Goal: Task Accomplishment & Management: Use online tool/utility

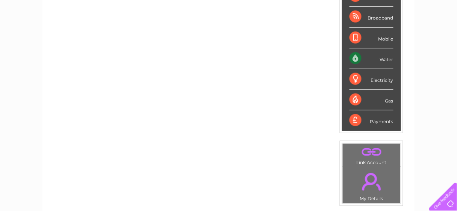
scroll to position [120, 0]
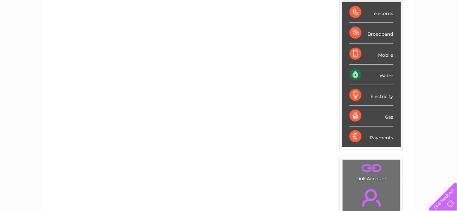
click at [387, 75] on div "Water" at bounding box center [372, 75] width 44 height 21
click at [352, 71] on div "Water" at bounding box center [372, 75] width 44 height 21
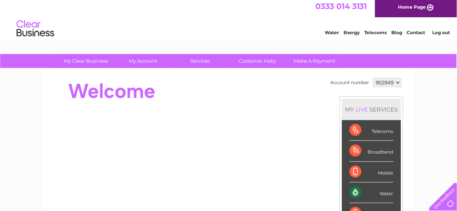
scroll to position [0, 0]
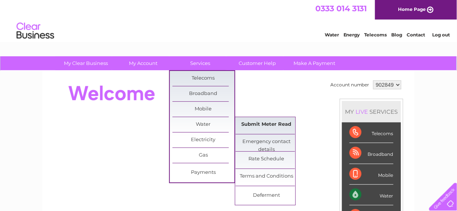
click at [260, 126] on link "Submit Meter Read" at bounding box center [267, 124] width 62 height 15
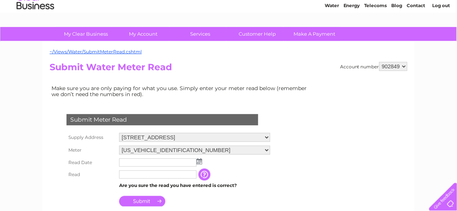
scroll to position [120, 0]
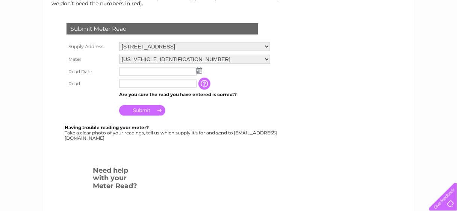
drag, startPoint x: 71, startPoint y: 136, endPoint x: 127, endPoint y: 140, distance: 56.2
click at [127, 140] on div "Having trouble reading your meter? Take a clear photo of your readings, tell us…" at bounding box center [171, 132] width 213 height 15
click at [142, 154] on div at bounding box center [164, 155] width 229 height 15
drag, startPoint x: 71, startPoint y: 136, endPoint x: 142, endPoint y: 138, distance: 70.3
click at [142, 138] on div "Having trouble reading your meter? Take a clear photo of your readings, tell us…" at bounding box center [171, 132] width 213 height 15
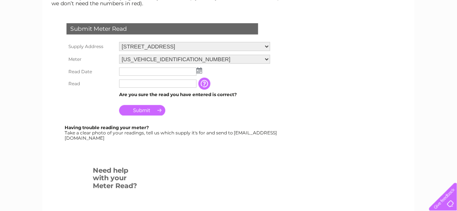
copy div "[EMAIL_ADDRESS][DOMAIN_NAME]"
click at [192, 155] on div at bounding box center [164, 155] width 229 height 15
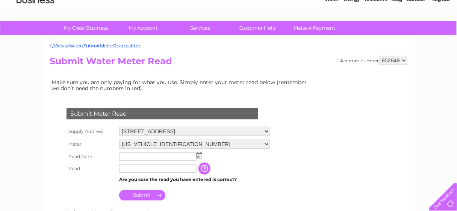
scroll to position [0, 0]
